Goal: Task Accomplishment & Management: Manage account settings

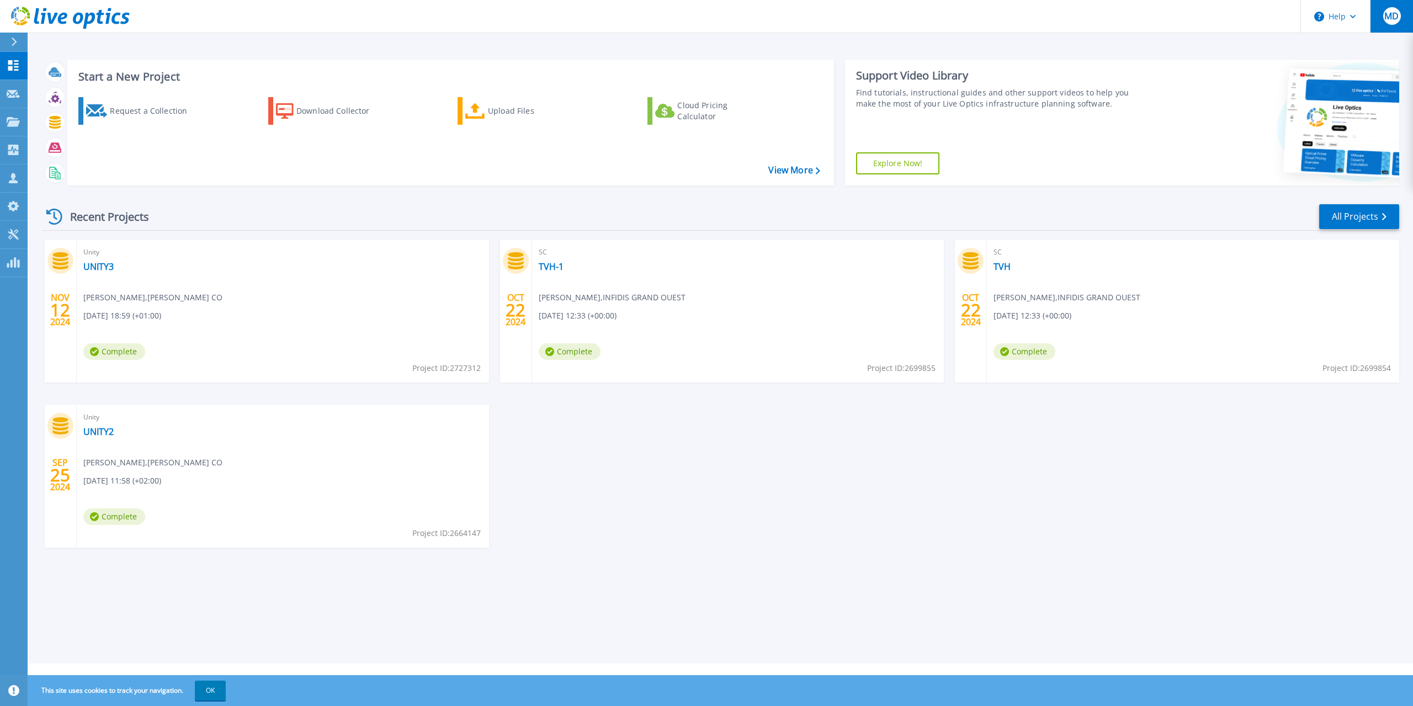
click at [1386, 20] on span "MD" at bounding box center [1392, 16] width 14 height 9
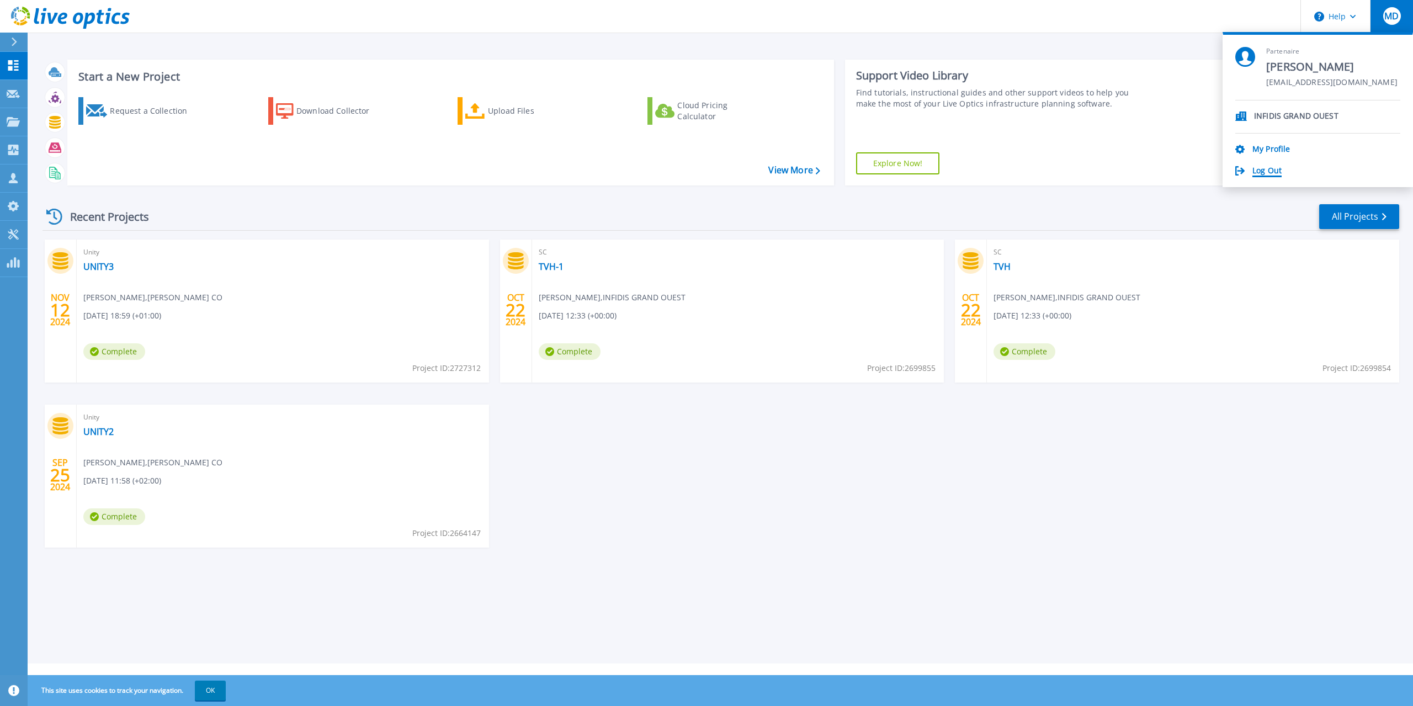
click at [1264, 170] on link "Log Out" at bounding box center [1267, 171] width 29 height 10
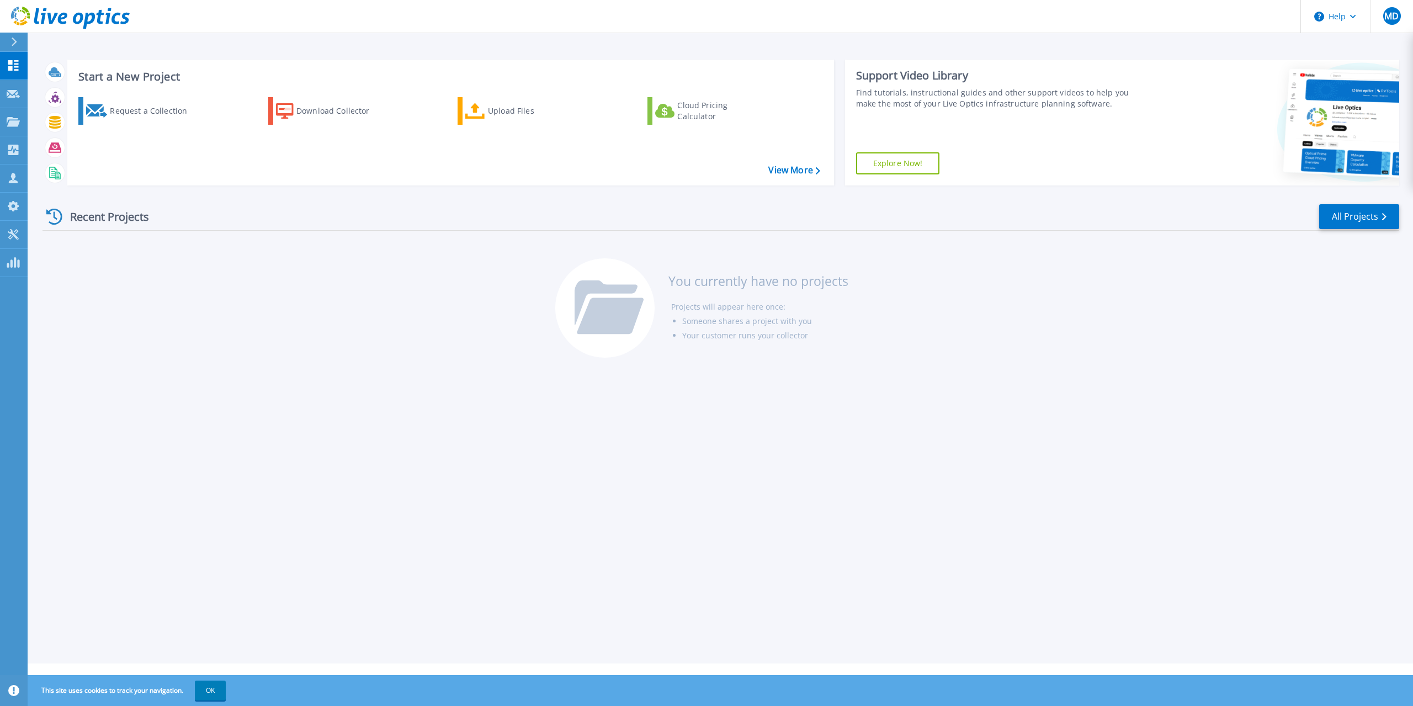
click at [147, 232] on div "Recent Projects All Projects You currently have no projects Projects will appea…" at bounding box center [721, 281] width 1357 height 174
click at [1396, 12] on span "MD" at bounding box center [1392, 16] width 14 height 9
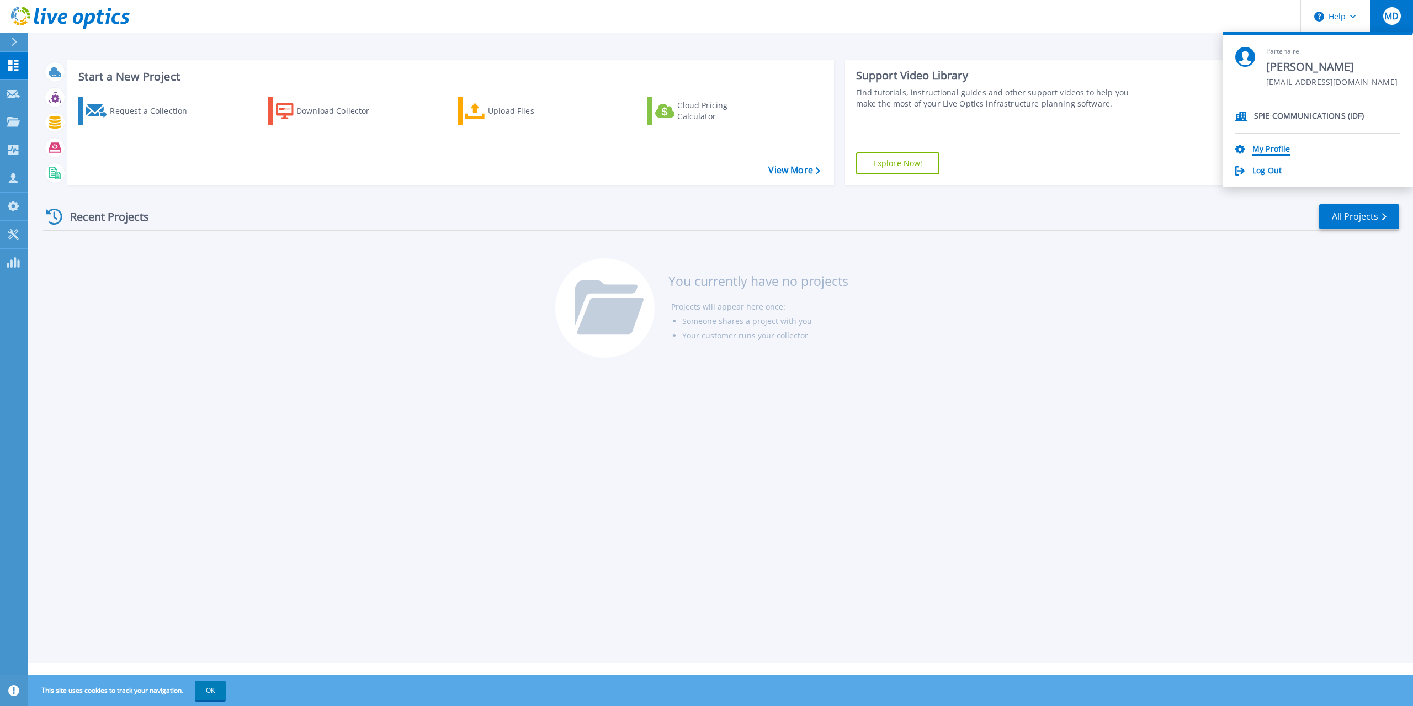
click at [1266, 147] on link "My Profile" at bounding box center [1272, 150] width 38 height 10
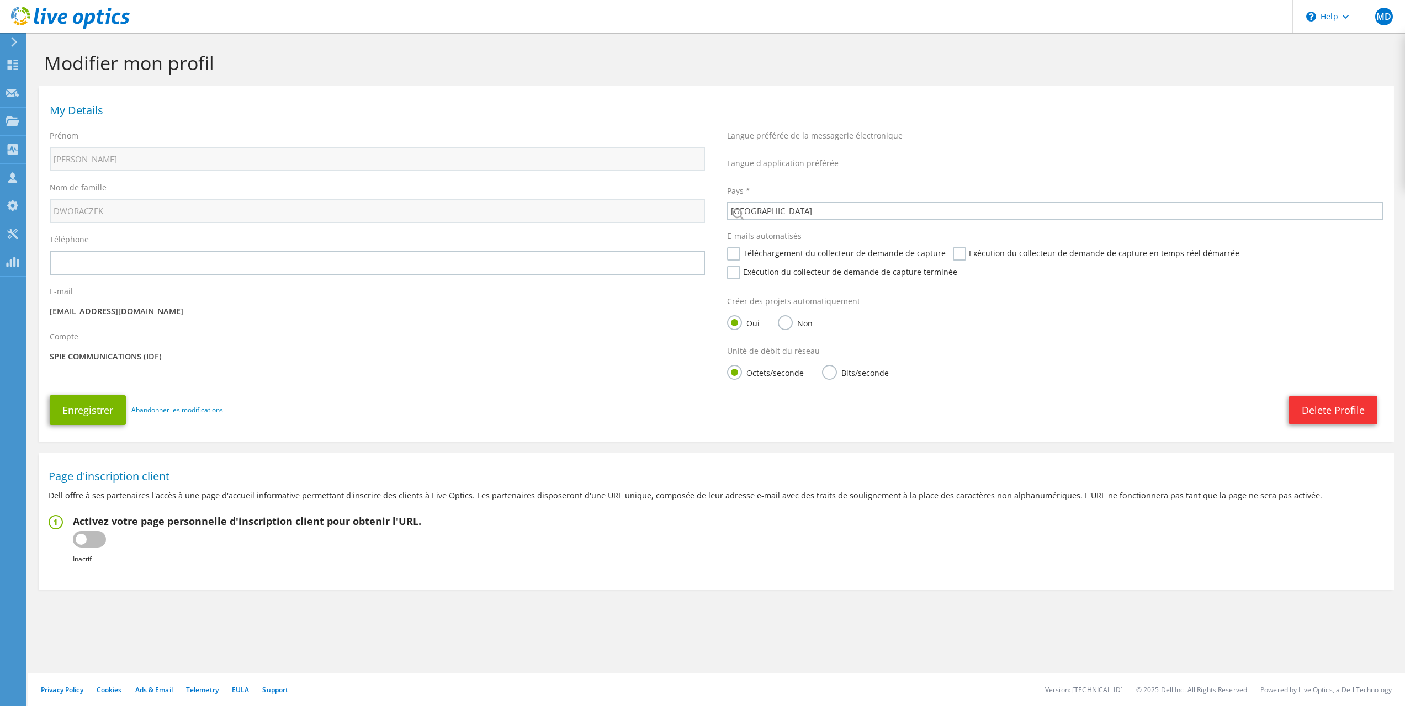
select select "73"
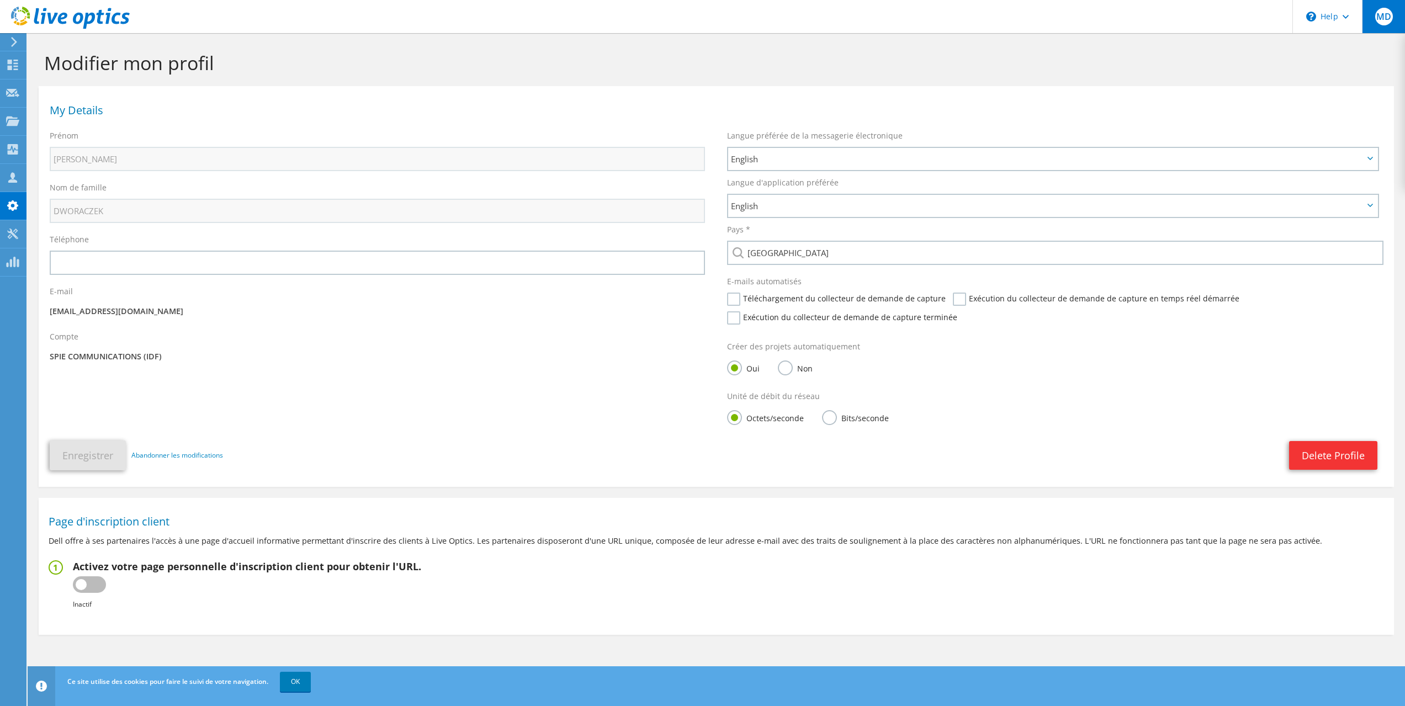
click at [1383, 16] on span "MD" at bounding box center [1384, 17] width 18 height 18
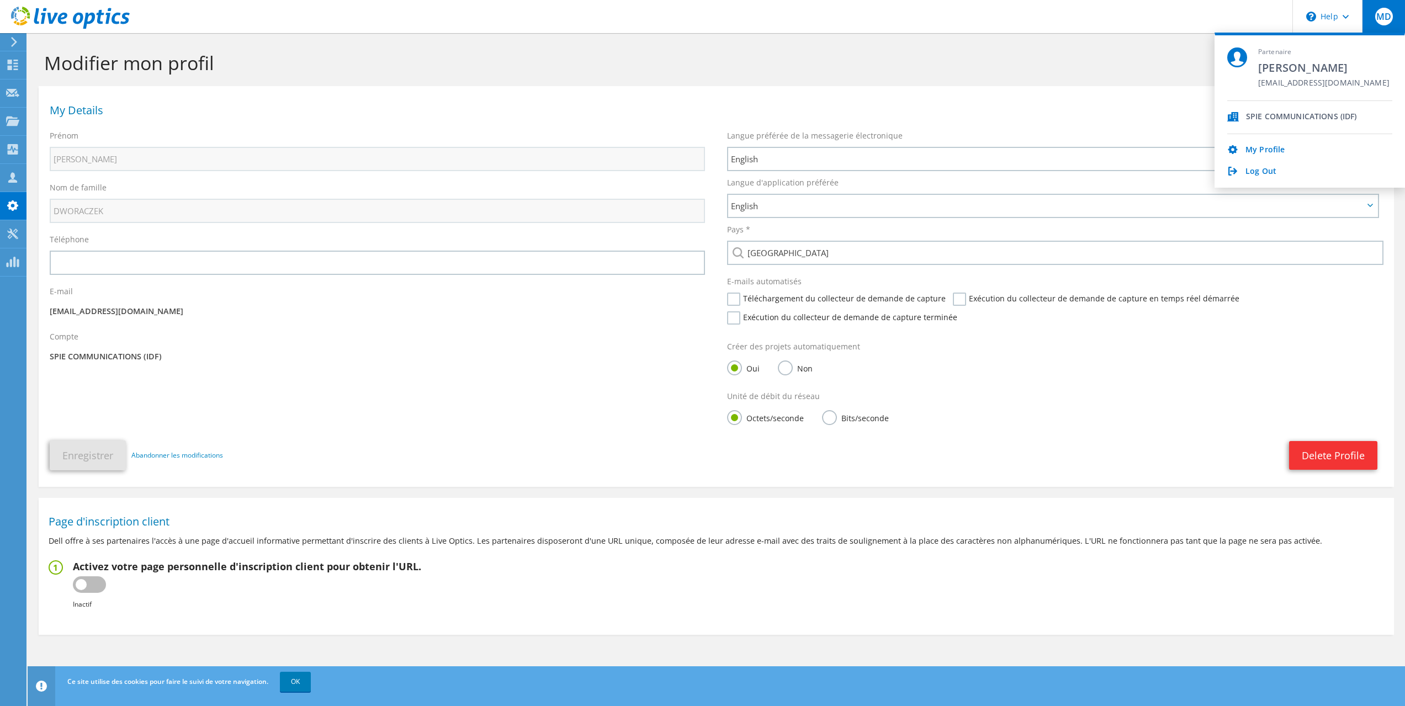
click at [1044, 88] on section "My Details [GEOGRAPHIC_DATA] [PERSON_NAME] Nom de famille DWORACZEK Téléphone E…" at bounding box center [716, 286] width 1355 height 401
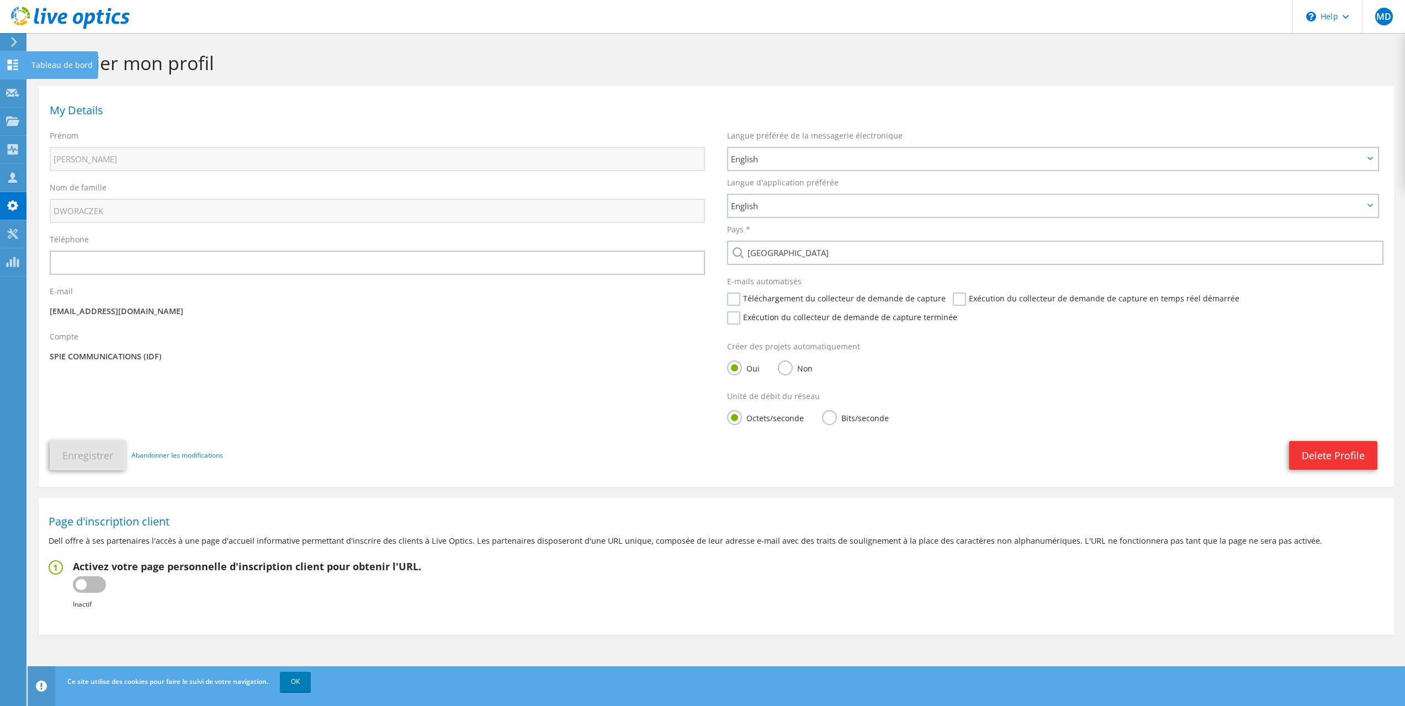
click at [9, 64] on icon at bounding box center [12, 65] width 13 height 10
